Goal: Task Accomplishment & Management: Manage account settings

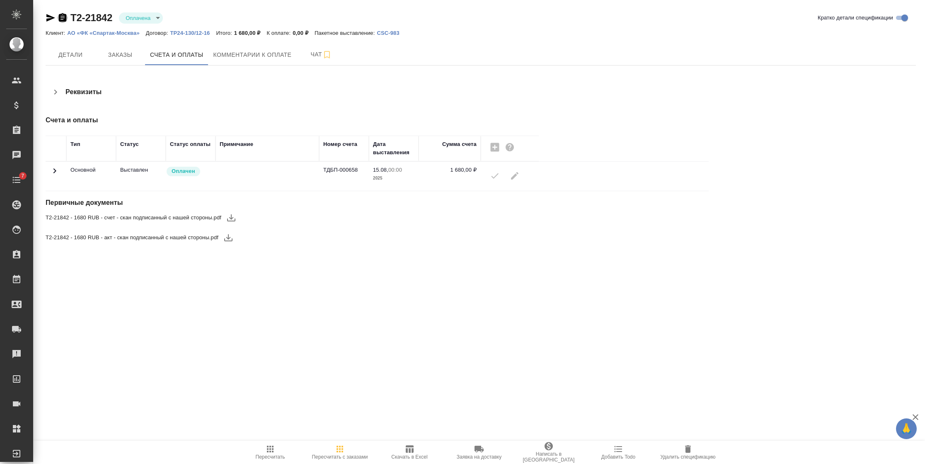
click at [61, 17] on icon "button" at bounding box center [62, 17] width 7 height 8
click at [49, 18] on icon "button" at bounding box center [51, 18] width 10 height 10
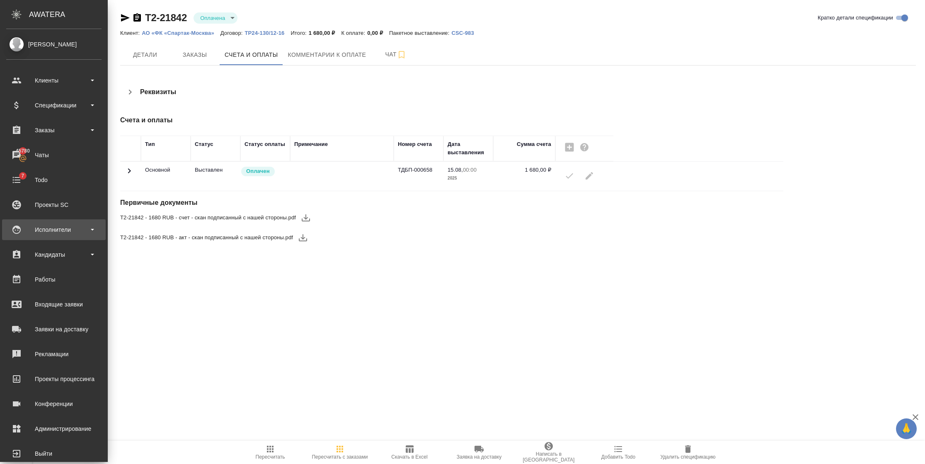
click at [51, 235] on div "Исполнители" at bounding box center [53, 229] width 95 height 12
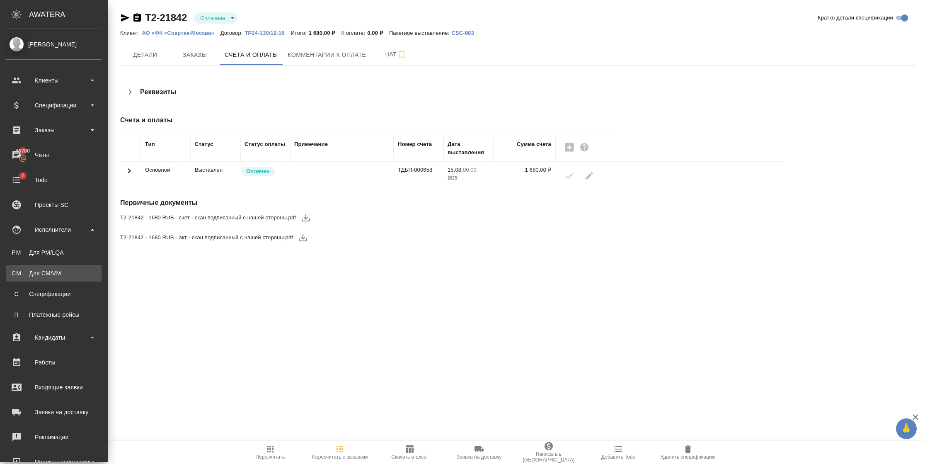
click at [51, 279] on link "CM Для CM/VM" at bounding box center [53, 273] width 95 height 17
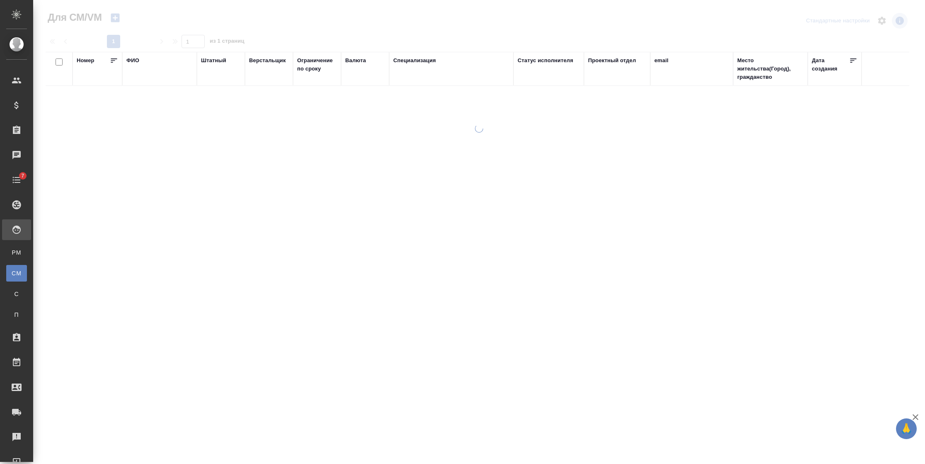
click at [662, 61] on div "email" at bounding box center [661, 60] width 14 height 8
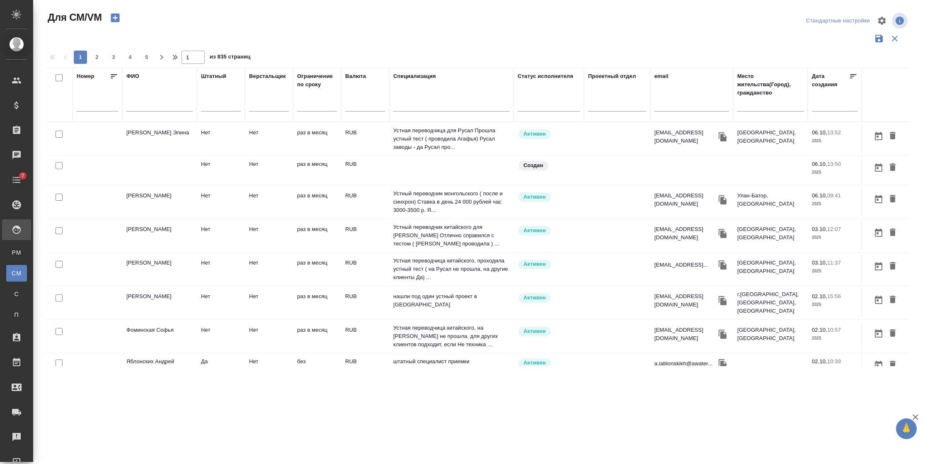
click at [663, 61] on div "1 2 3 4 5 1 из 835 страниц" at bounding box center [481, 57] width 870 height 13
paste input "[URL][DOMAIN_NAME][DOMAIN_NAME]"
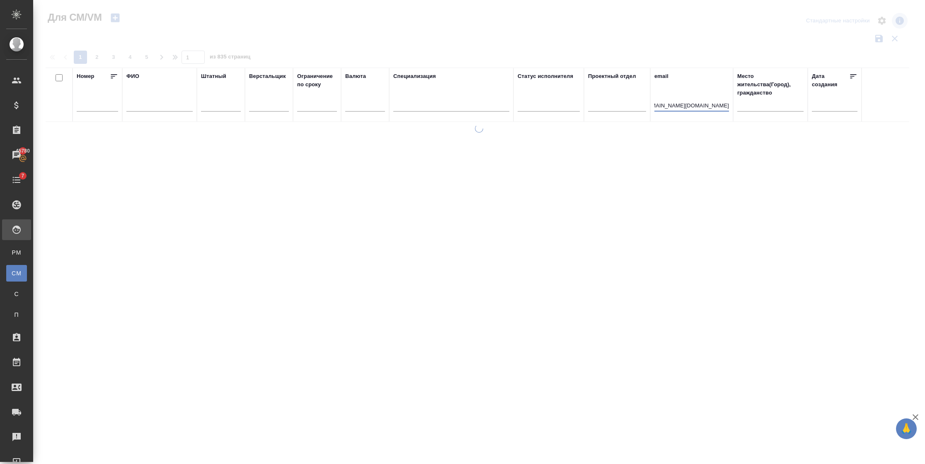
scroll to position [0, 15]
drag, startPoint x: 723, startPoint y: 104, endPoint x: 631, endPoint y: 107, distance: 91.6
click at [631, 107] on tr "Номер ФИО Штатный Верстальщик Ограничение по сроку Валюта Специализация Статус …" at bounding box center [502, 95] width 912 height 54
type input "nis"
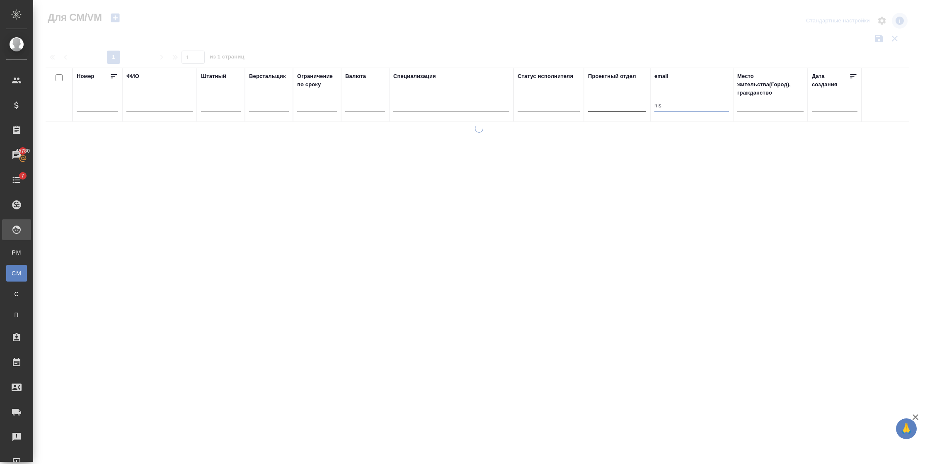
drag, startPoint x: 665, startPoint y: 109, endPoint x: 638, endPoint y: 99, distance: 28.0
click at [641, 104] on tr "Номер ФИО Штатный Верстальщик Ограничение по сроку Валюта Специализация Статус …" at bounding box center [502, 95] width 912 height 54
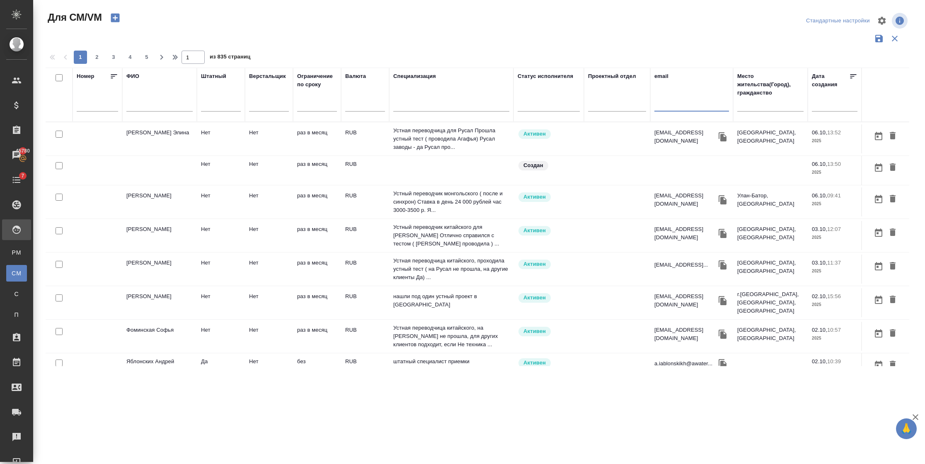
paste input "[EMAIL_ADDRESS][DOMAIN_NAME]"
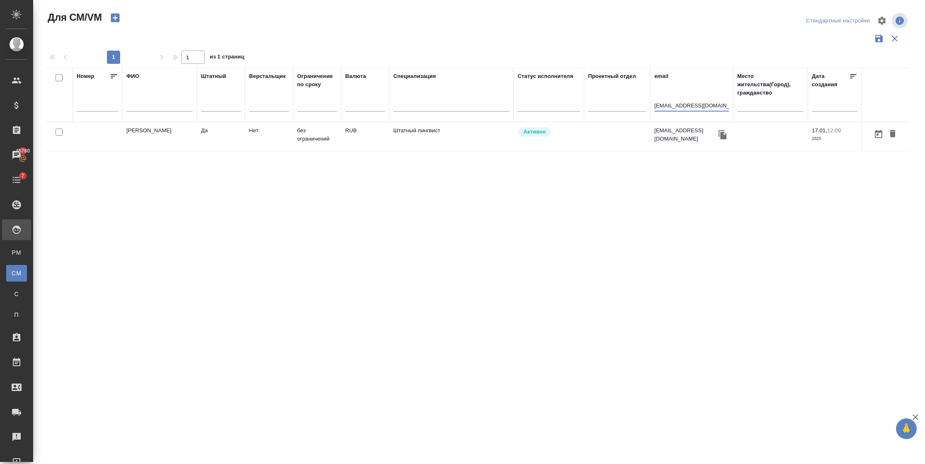
type input "[EMAIL_ADDRESS][DOMAIN_NAME]"
click at [167, 139] on td "[PERSON_NAME]" at bounding box center [159, 136] width 75 height 29
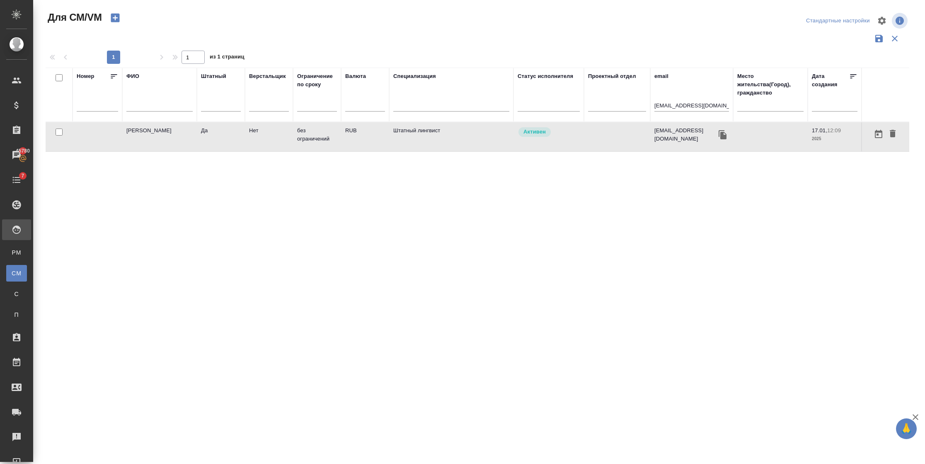
click at [167, 139] on td "[PERSON_NAME]" at bounding box center [159, 136] width 75 height 29
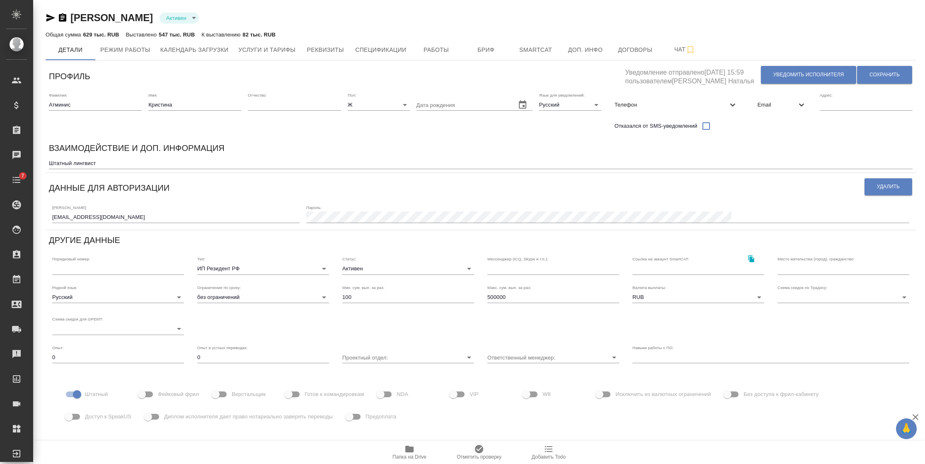
click at [73, 214] on input "[EMAIL_ADDRESS][DOMAIN_NAME]" at bounding box center [175, 217] width 247 height 12
type input "k.atminis1@awatera.com"
click at [872, 75] on span "Сохранить" at bounding box center [885, 74] width 30 height 7
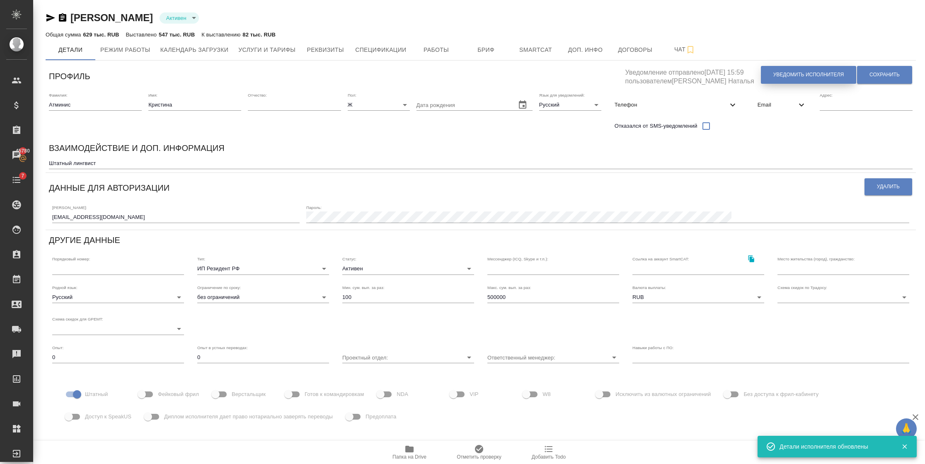
click at [779, 73] on span "Уведомить исполнителя" at bounding box center [808, 74] width 70 height 7
type textarea "Добрый день, Кристина! Ознакомиться с подробной информацией по выполненным рабо…"
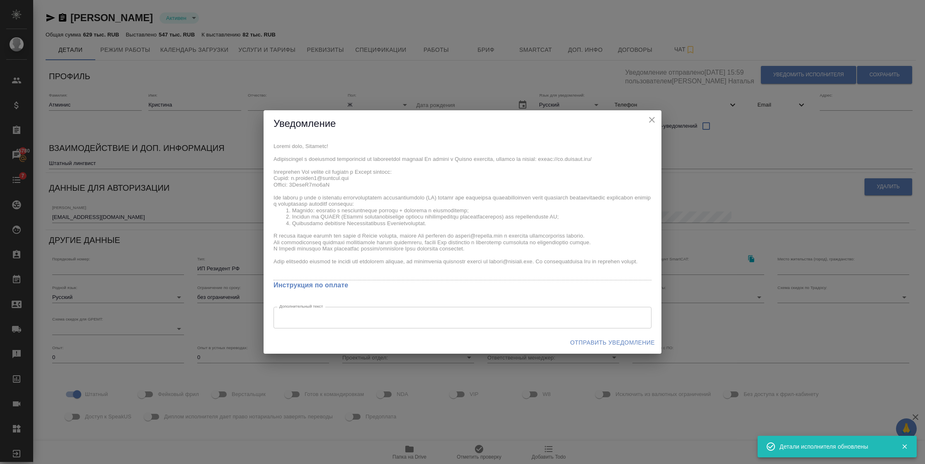
click at [611, 340] on span "Отправить уведомление" at bounding box center [612, 342] width 85 height 10
